Goal: Register for event/course

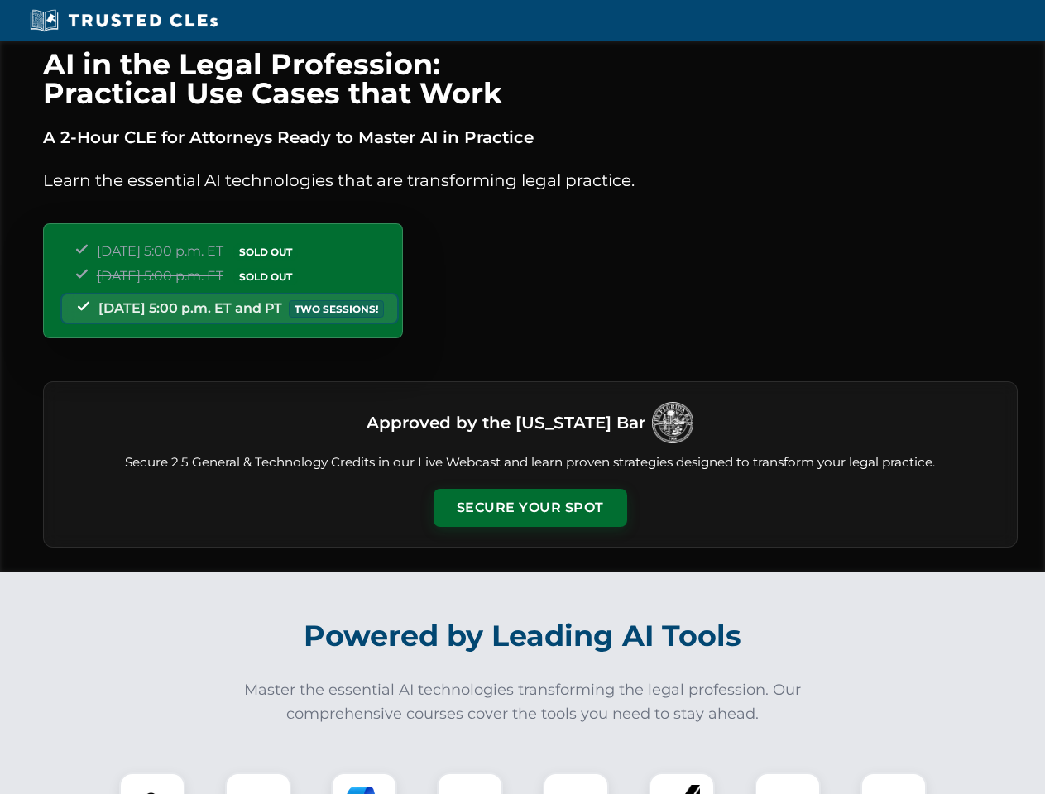
click at [530, 508] on button "Secure Your Spot" at bounding box center [531, 508] width 194 height 38
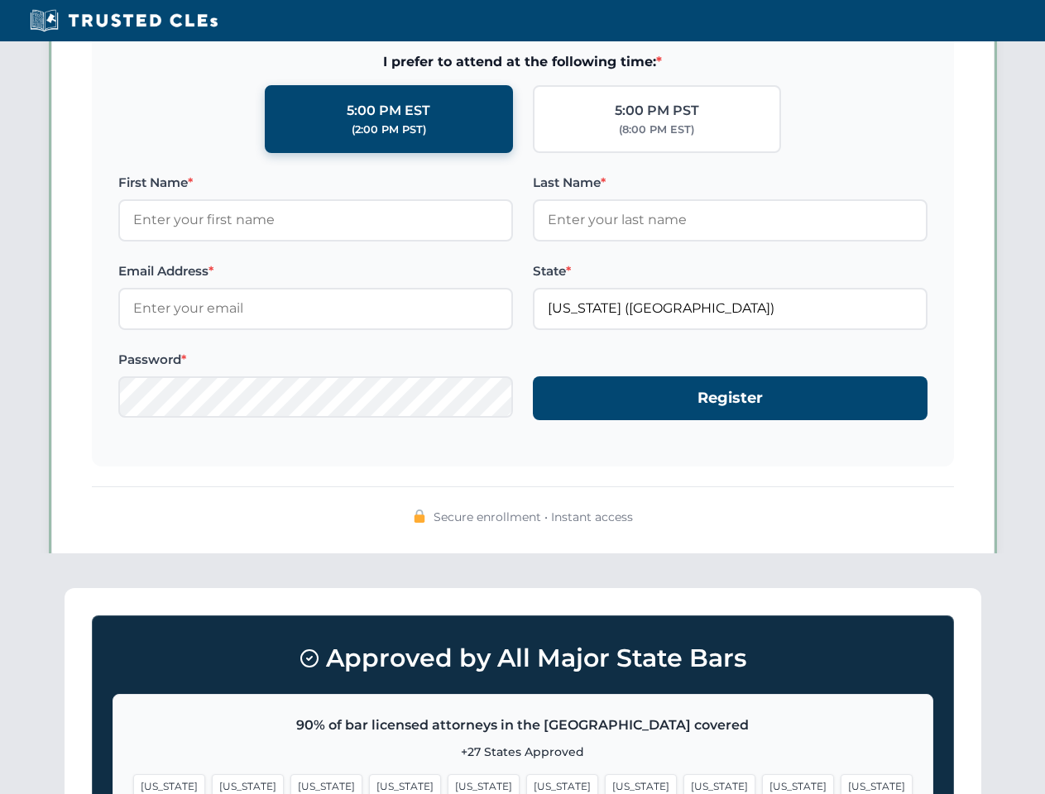
click at [605, 784] on span "[US_STATE]" at bounding box center [641, 786] width 72 height 24
click at [762, 784] on span "[US_STATE]" at bounding box center [798, 786] width 72 height 24
